Goal: Check status: Check status

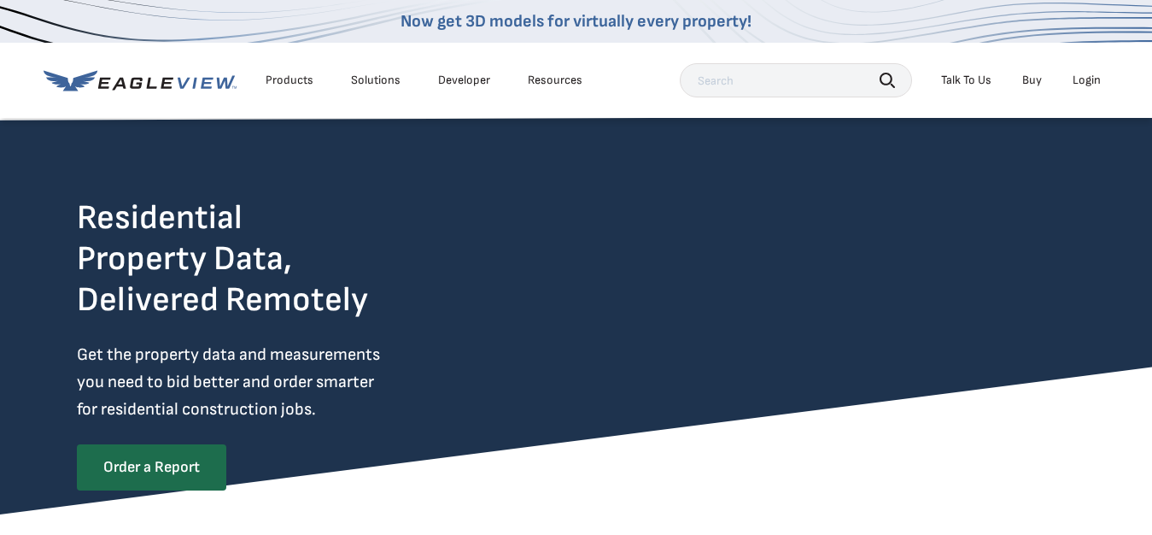
click at [1083, 80] on div "Login" at bounding box center [1087, 80] width 28 height 15
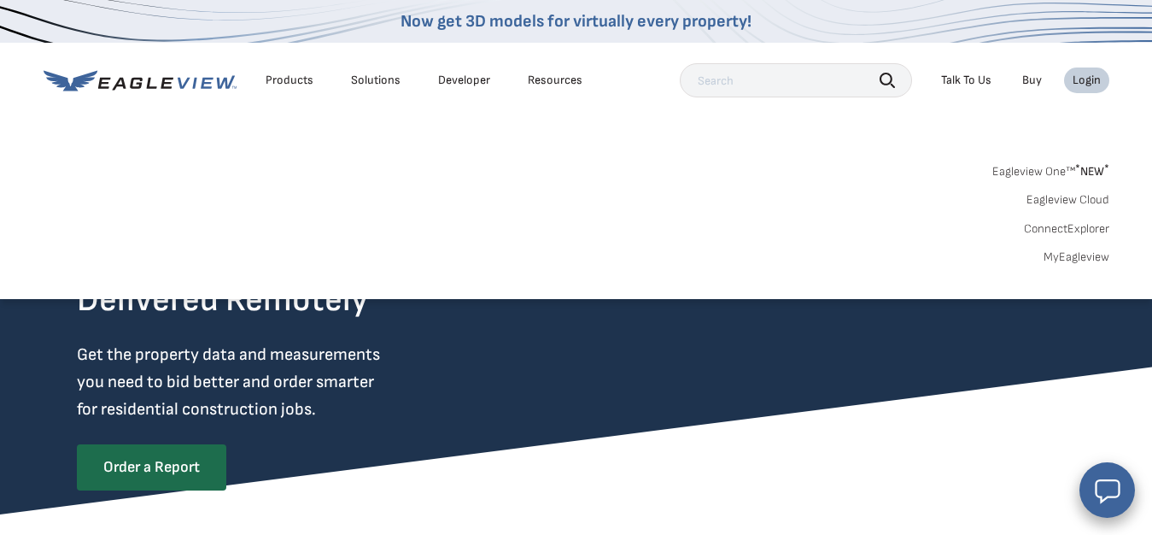
click at [1056, 258] on link "MyEagleview" at bounding box center [1077, 256] width 66 height 15
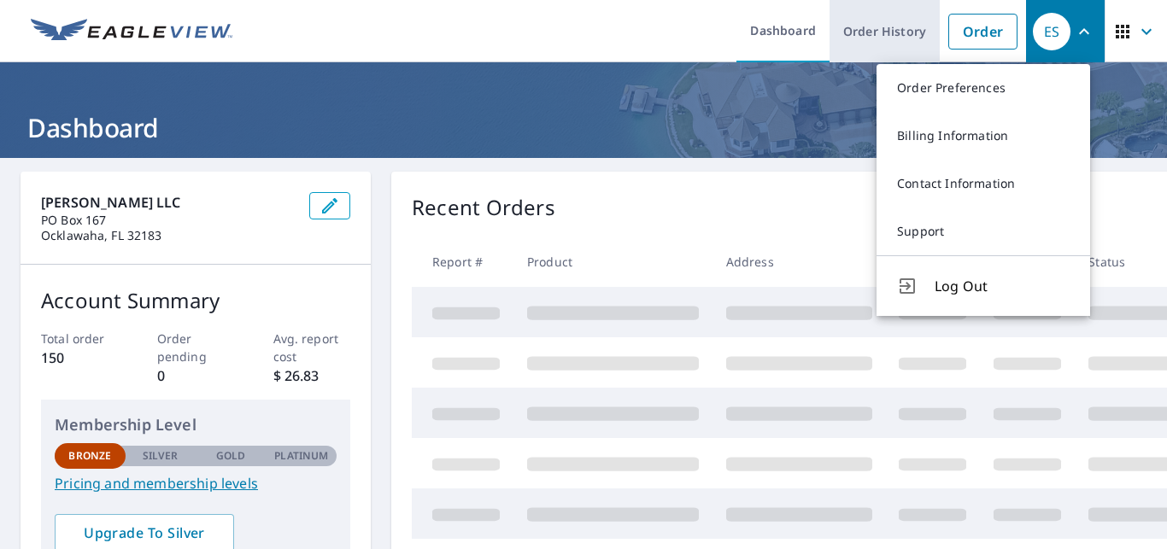
click at [891, 32] on link "Order History" at bounding box center [884, 31] width 110 height 62
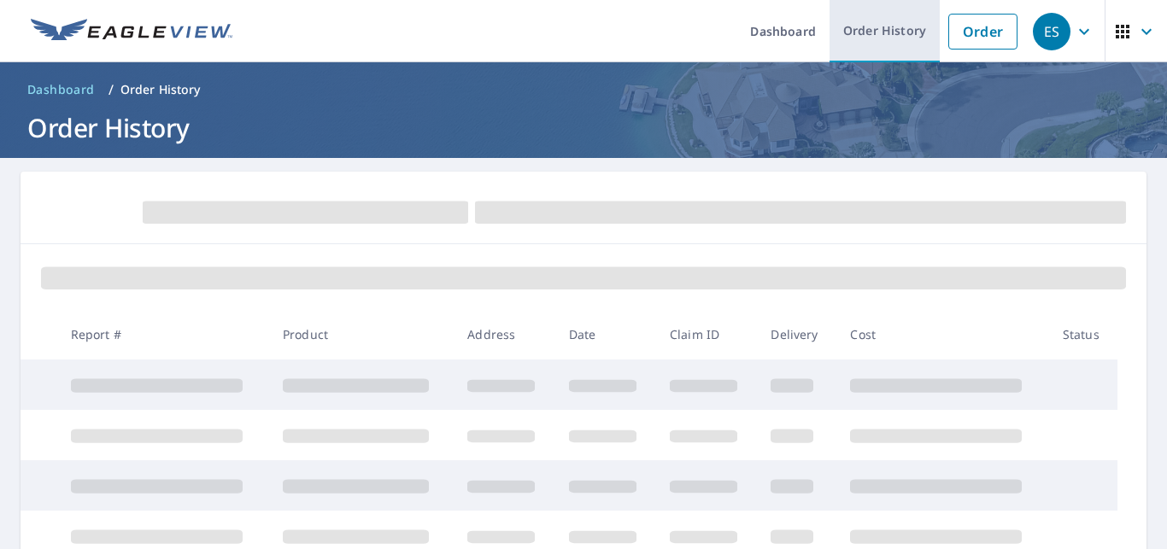
click at [874, 35] on link "Order History" at bounding box center [884, 31] width 110 height 62
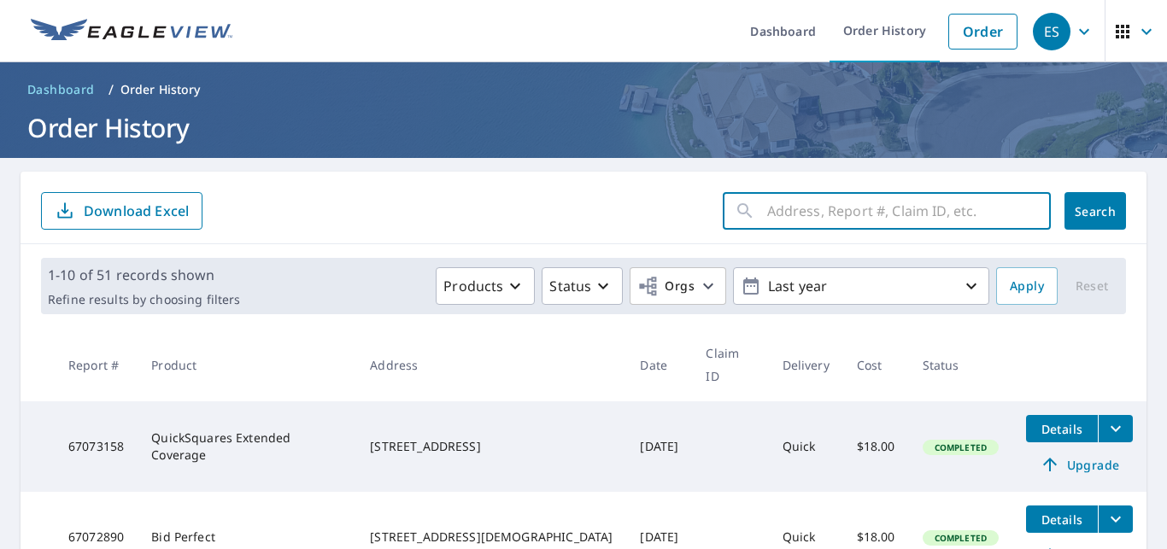
click at [806, 211] on input "text" at bounding box center [909, 211] width 284 height 48
type input "42"
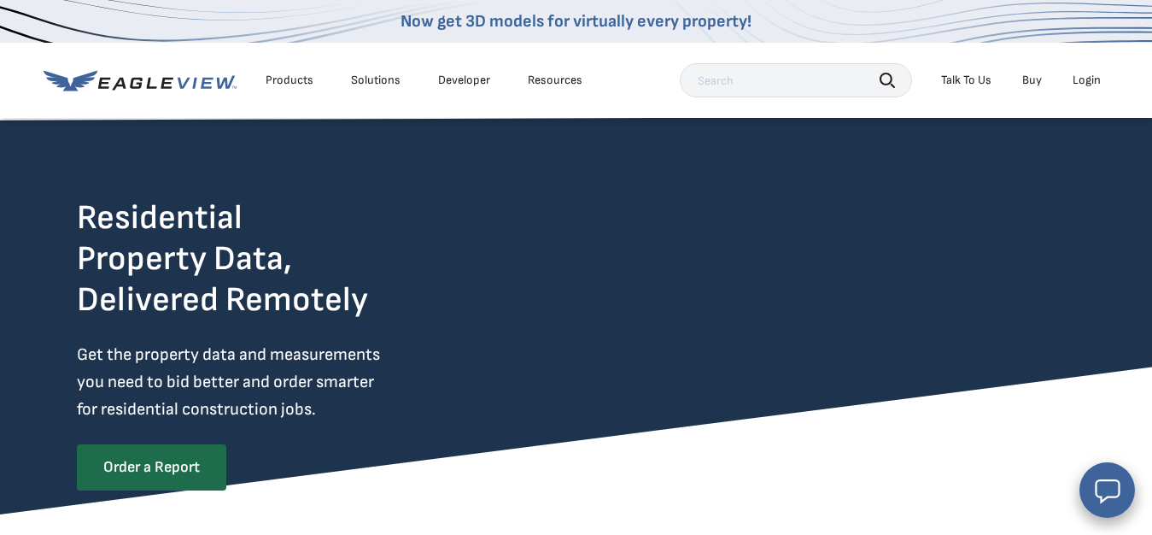
click at [297, 84] on div "Products" at bounding box center [290, 80] width 48 height 15
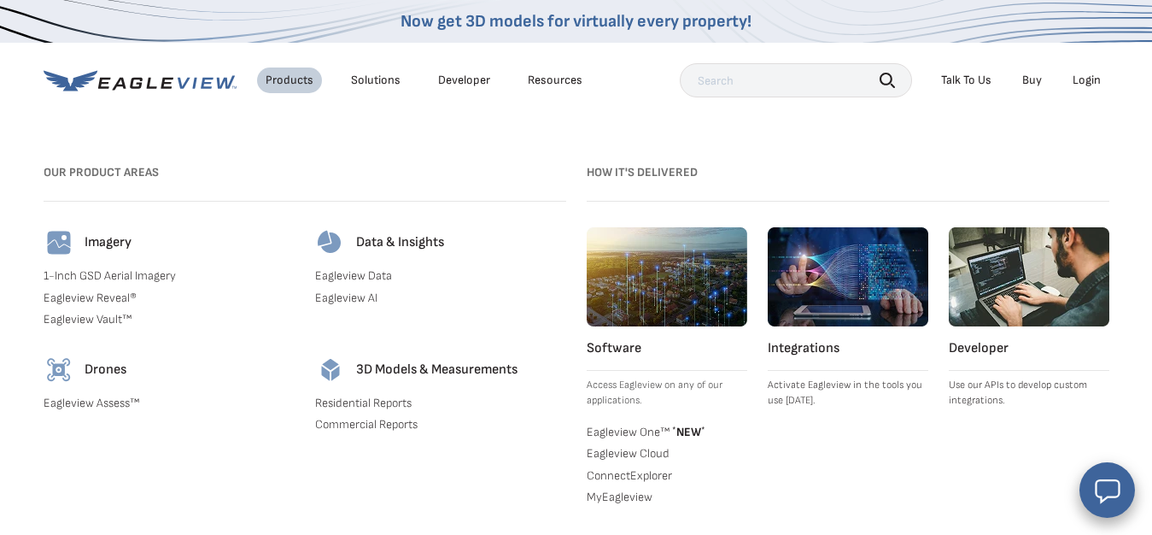
click at [636, 503] on link "MyEagleview" at bounding box center [667, 496] width 161 height 15
